Goal: Transaction & Acquisition: Obtain resource

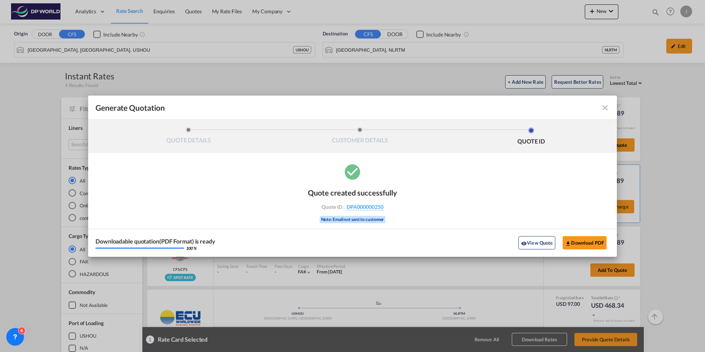
drag, startPoint x: 0, startPoint y: 0, endPoint x: 607, endPoint y: 107, distance: 616.2
click at [607, 107] on md-icon "icon-close fg-AAA8AD cursor m-0" at bounding box center [605, 107] width 9 height 9
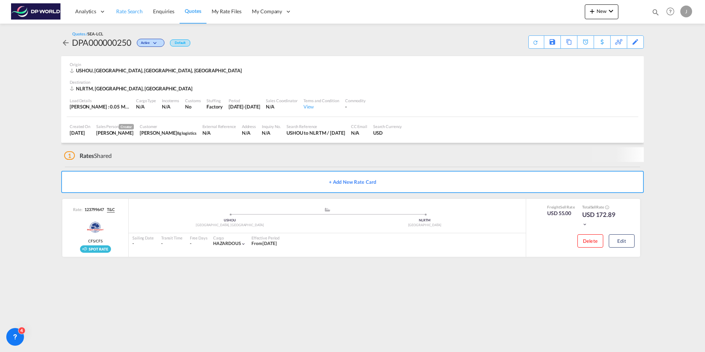
click at [132, 13] on span "Rate Search" at bounding box center [129, 11] width 27 height 6
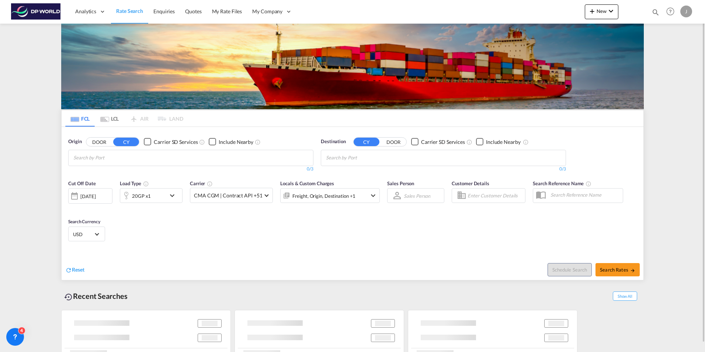
click at [147, 158] on md-chips at bounding box center [191, 157] width 244 height 15
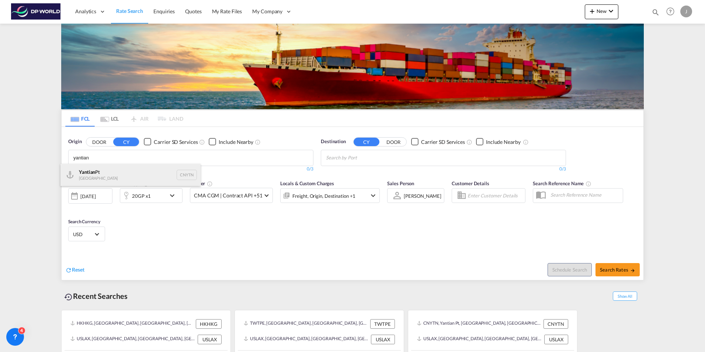
type input "yantian"
click at [117, 170] on div "Yantian Pt China CNYTN" at bounding box center [130, 175] width 140 height 22
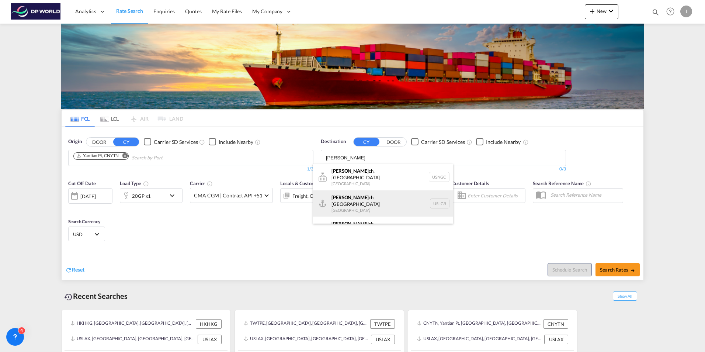
type input "[PERSON_NAME]"
click at [367, 197] on div "[PERSON_NAME] ch, [GEOGRAPHIC_DATA] [GEOGRAPHIC_DATA] USLGB" at bounding box center [383, 203] width 140 height 27
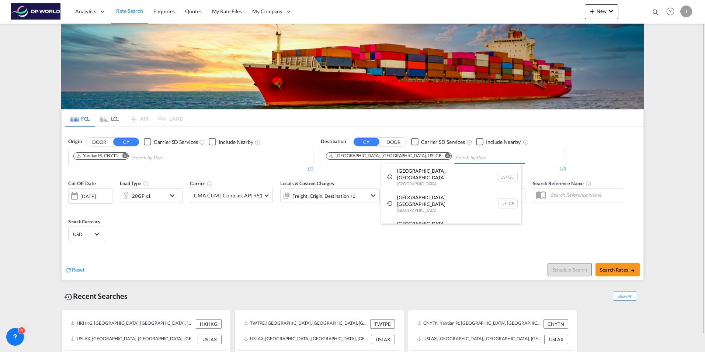
drag, startPoint x: 294, startPoint y: 235, endPoint x: 296, endPoint y: 240, distance: 5.0
click at [171, 192] on md-icon "icon-chevron-down" at bounding box center [174, 195] width 13 height 9
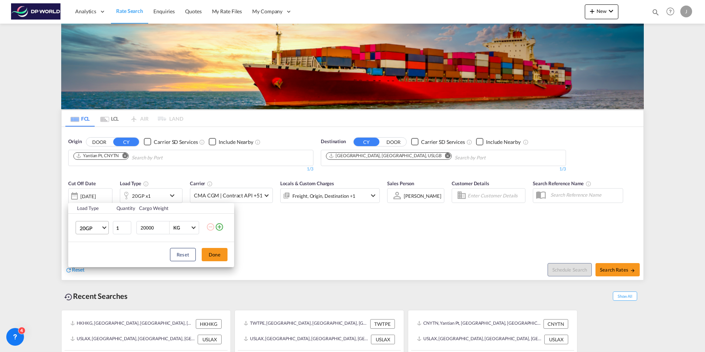
click at [104, 229] on md-select-value "20GP" at bounding box center [93, 227] width 29 height 13
click at [98, 263] on md-option "40HC" at bounding box center [99, 263] width 50 height 18
click at [220, 256] on button "Done" at bounding box center [215, 254] width 26 height 13
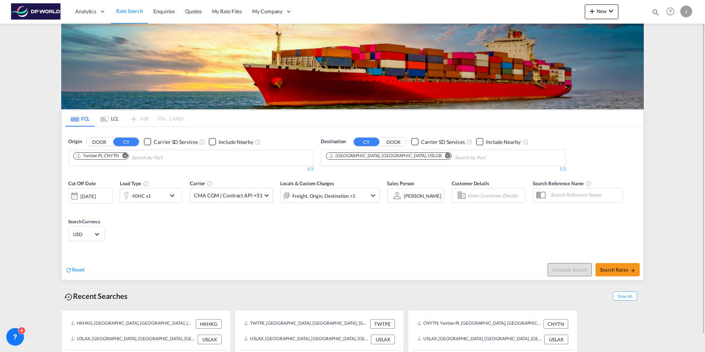
click at [391, 261] on div "Schedule Search Search Rates" at bounding box center [498, 265] width 289 height 28
click at [612, 272] on span "Search Rates" at bounding box center [617, 270] width 35 height 6
type input "CNYTN to USLGB / [DATE]"
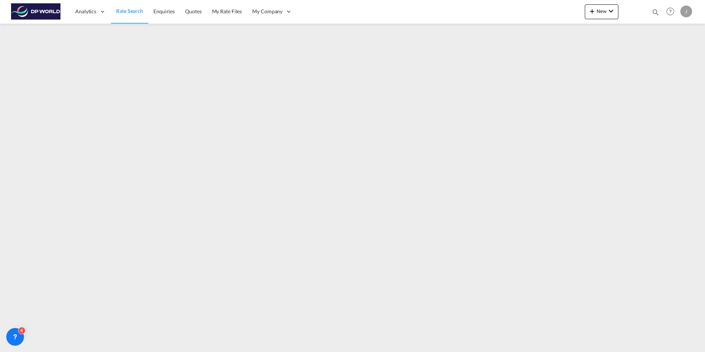
drag, startPoint x: 136, startPoint y: 10, endPoint x: 145, endPoint y: 17, distance: 10.7
click at [136, 10] on span "Rate Search" at bounding box center [129, 11] width 27 height 6
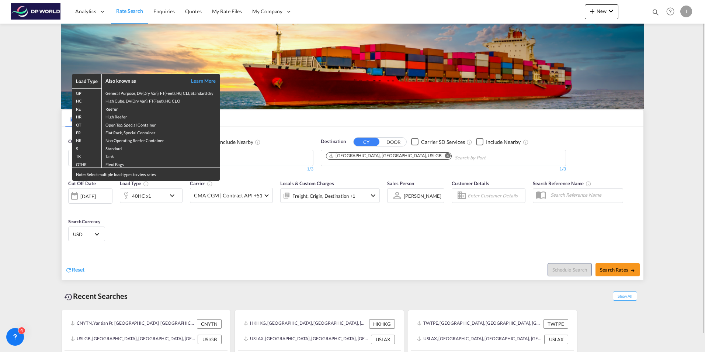
click at [233, 160] on div "Load Type Also known as Learn More GP General Purpose, DV(Dry Van), FT(Feet), H…" at bounding box center [352, 176] width 705 height 352
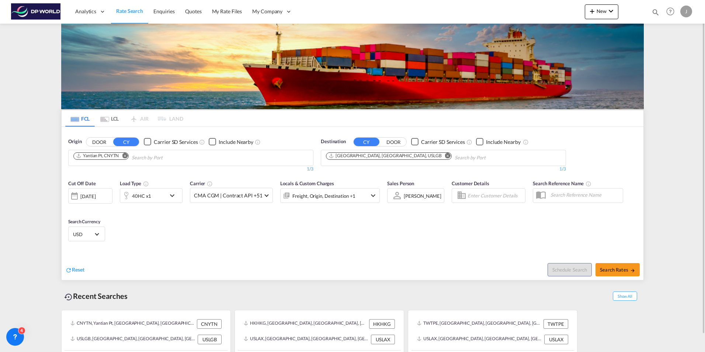
click at [127, 152] on md-chip "Yantian Pt, CNYTN" at bounding box center [100, 155] width 55 height 7
click at [126, 155] on md-icon "Remove" at bounding box center [125, 156] width 6 height 6
click at [119, 152] on body "Analytics Dashboard Rate Search Enquiries Quotes My Rate Files My Company" at bounding box center [352, 176] width 705 height 352
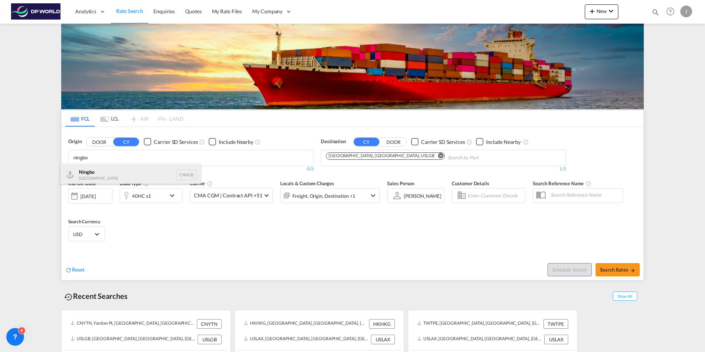
type input "ningbo"
click at [117, 169] on div "Ningbo China CNNGB" at bounding box center [130, 175] width 140 height 22
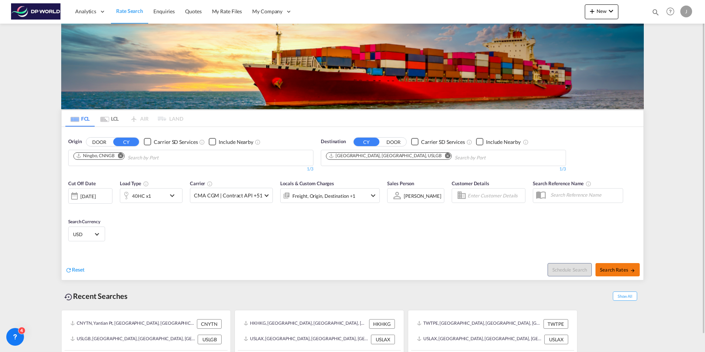
click at [613, 268] on span "Search Rates" at bounding box center [617, 270] width 35 height 6
type input "CNNGB to USLGB / [DATE]"
